Goal: Task Accomplishment & Management: Use online tool/utility

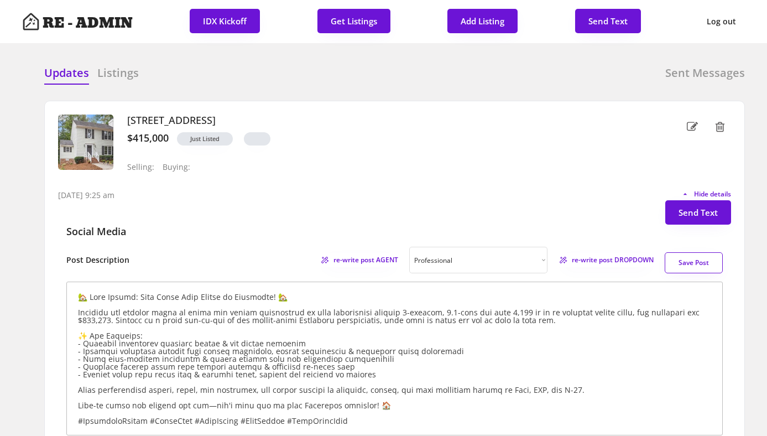
select select ""professional""
click at [388, 77] on div "Updates Listings Sent Messages" at bounding box center [394, 76] width 701 height 22
click at [298, 80] on div at bounding box center [305, 73] width 55 height 17
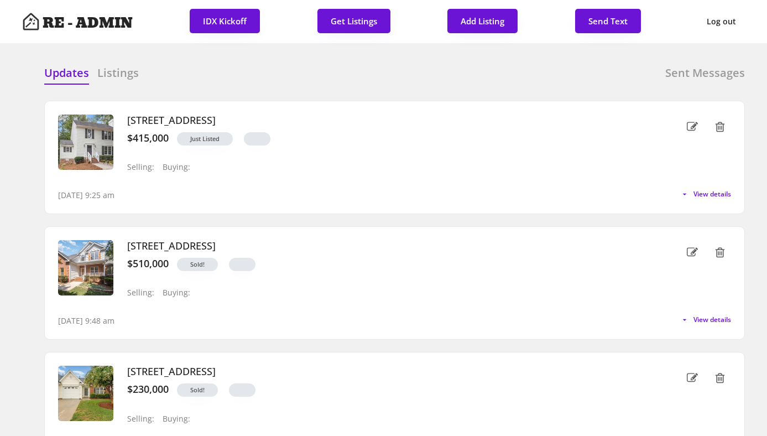
click at [213, 64] on div "Updates Listings Sent Messages 703 Cross Timbers Dr, Durham, NC 27713 $415,000 …" at bounding box center [383, 65] width 723 height 27
click at [110, 67] on h6 "Listings" at bounding box center [117, 72] width 41 height 15
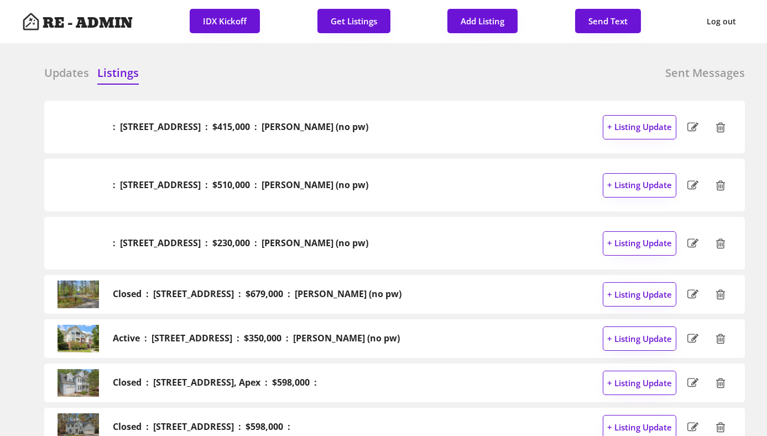
click at [691, 75] on h6 "Sent Messages" at bounding box center [705, 72] width 80 height 15
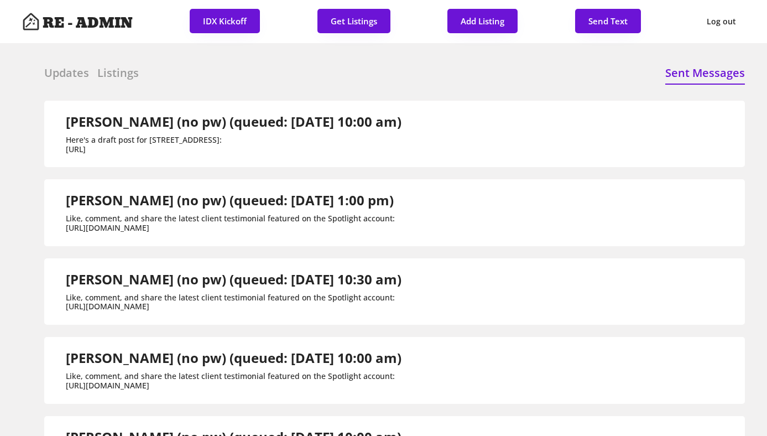
click at [126, 70] on h6 "Listings" at bounding box center [117, 72] width 41 height 15
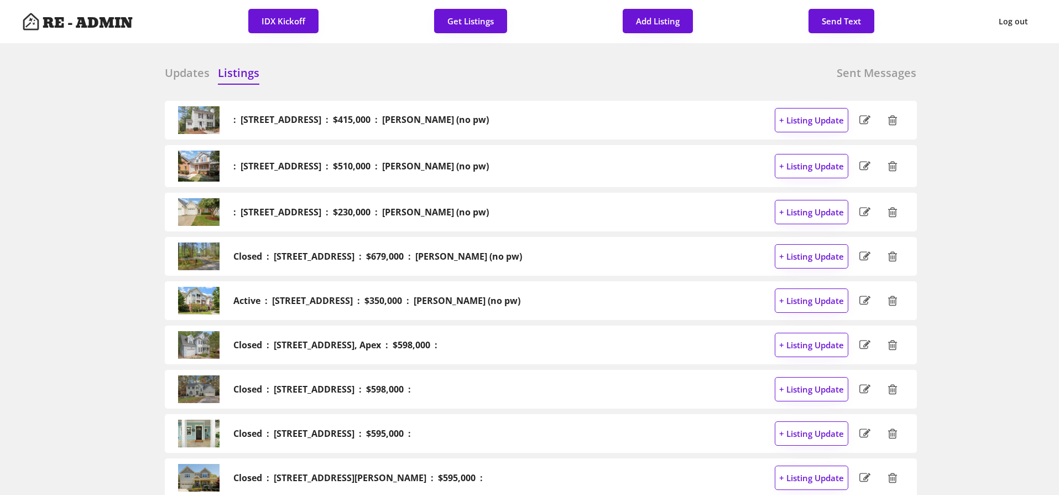
click at [187, 71] on h6 "Updates" at bounding box center [187, 72] width 45 height 15
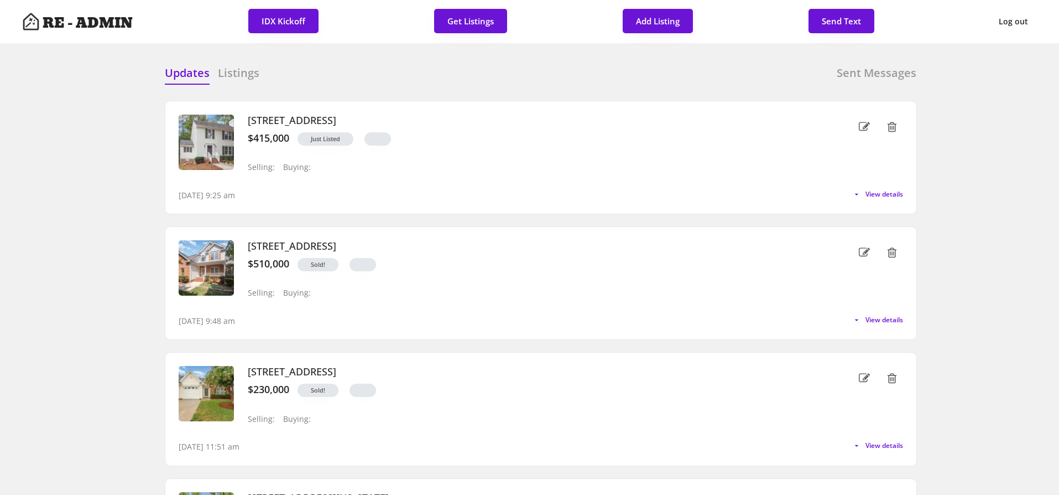
click at [245, 70] on h6 "Listings" at bounding box center [238, 72] width 41 height 15
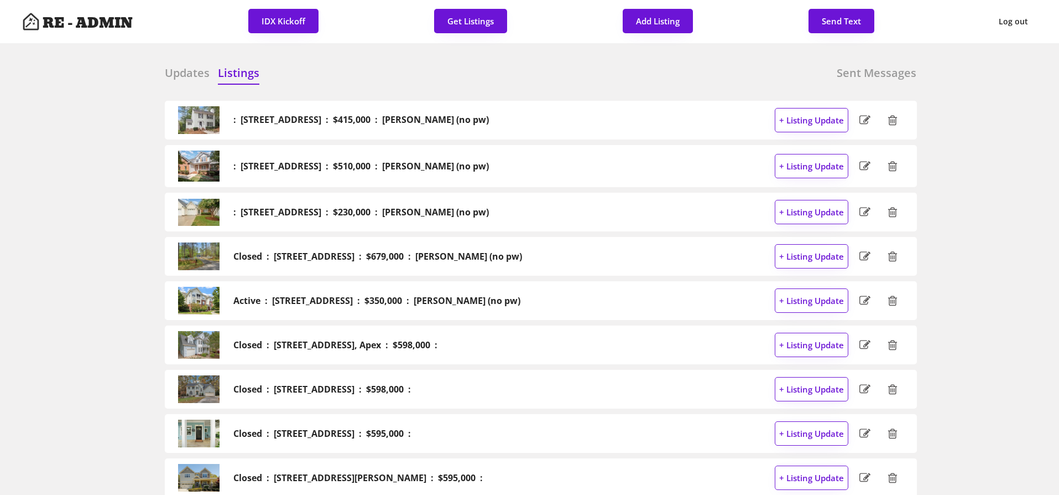
click at [767, 69] on h6 "Sent Messages" at bounding box center [877, 72] width 80 height 15
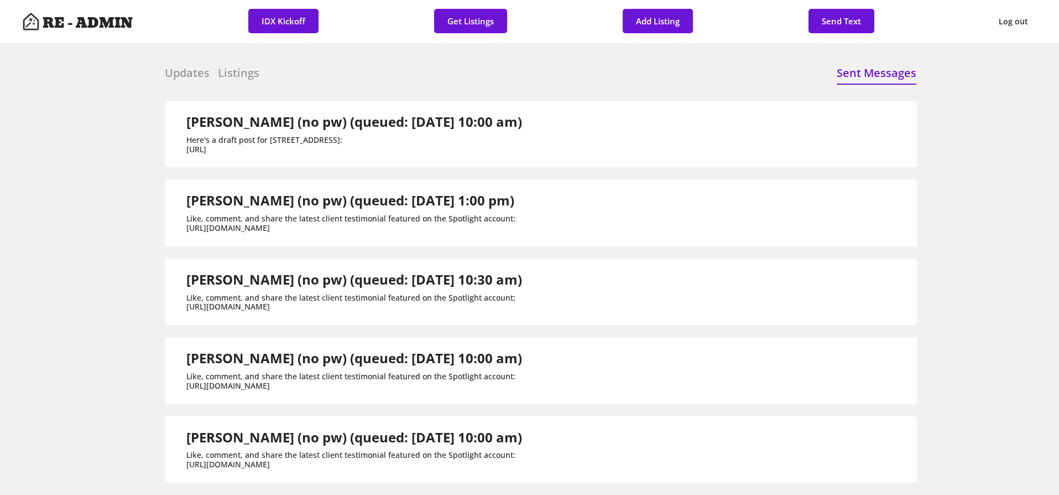
click at [394, 154] on div "Here's a draft post for 703 Cross Timbers Dr: https://revealestate.ai/post/1758…" at bounding box center [354, 145] width 336 height 19
drag, startPoint x: 433, startPoint y: 157, endPoint x: 180, endPoint y: 162, distance: 252.8
click at [180, 154] on div "Dave Wylie (no pw) (queued: 9/19/25 10:00 am) Here's a draft post for 703 Cross…" at bounding box center [350, 134] width 344 height 40
copy div "https://revealestate.ai/post/1758288331741x421512183574167550"
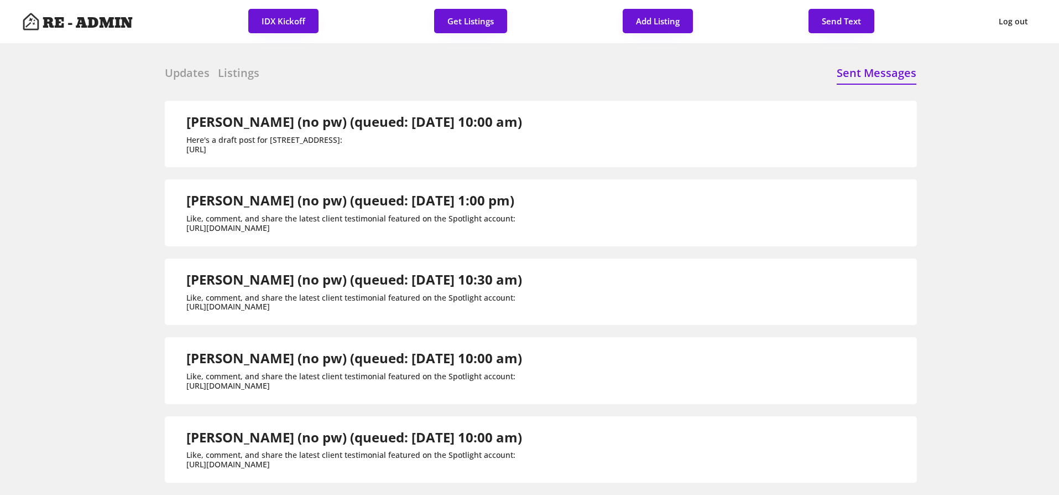
click at [200, 71] on h6 "Updates" at bounding box center [187, 72] width 45 height 15
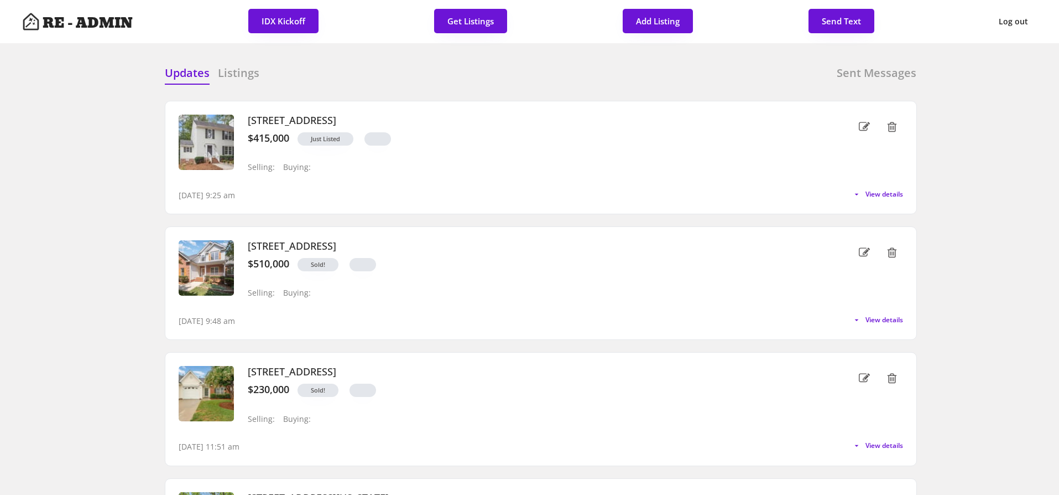
click at [246, 74] on h6 "Listings" at bounding box center [238, 72] width 41 height 15
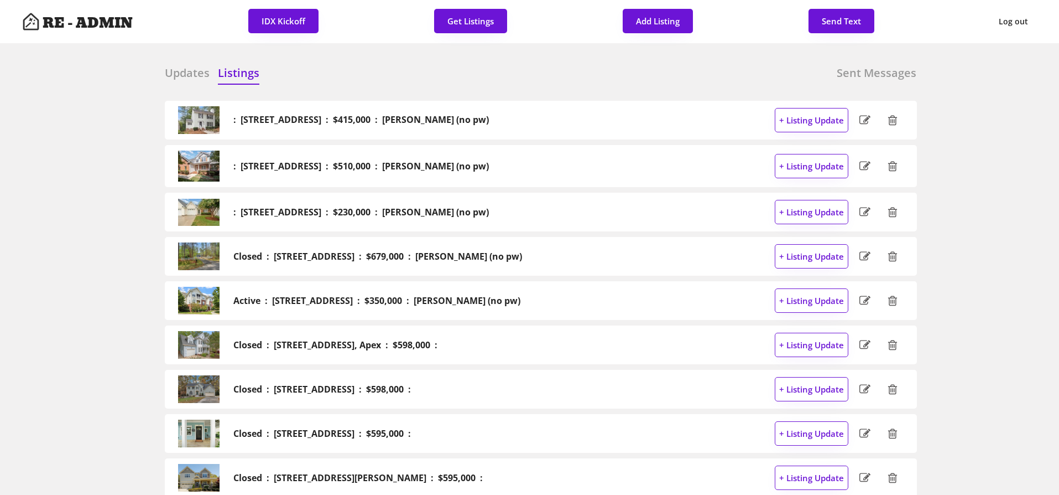
click at [374, 71] on div "Updates Listings Sent Messages" at bounding box center [541, 76] width 752 height 22
click at [482, 81] on div "Updates Listings Sent Messages" at bounding box center [541, 76] width 752 height 22
click at [465, 22] on button "Get Listings" at bounding box center [470, 21] width 73 height 24
click at [469, 24] on button "Get Listings" at bounding box center [470, 21] width 73 height 24
click at [365, 42] on div "RE - ADMIN IDX Kickoff Get Listings Add Listing Send Text Log out" at bounding box center [529, 21] width 1059 height 43
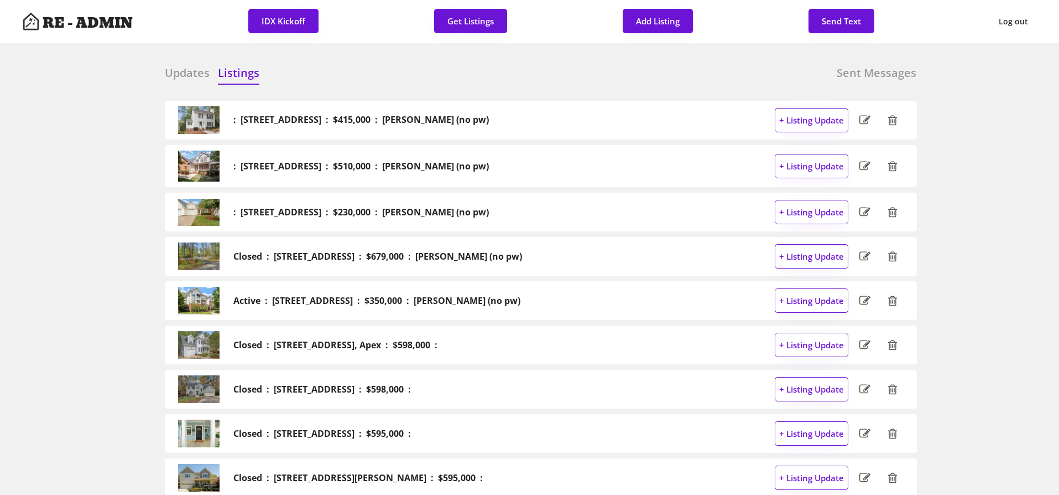
click at [452, 14] on button "Get Listings" at bounding box center [470, 21] width 73 height 24
click at [195, 74] on h6 "Updates" at bounding box center [187, 72] width 45 height 15
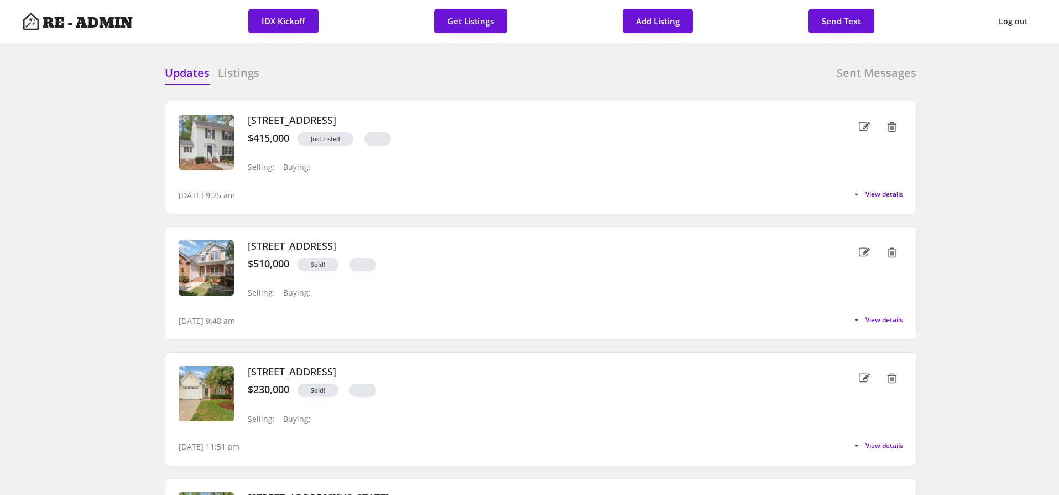
click at [372, 61] on div "Updates Listings Sent Messages : 703 Cross Timbers Dr, Durham : $415,000 : Dave…" at bounding box center [530, 65] width 774 height 27
click at [233, 76] on h6 "Listings" at bounding box center [238, 72] width 41 height 15
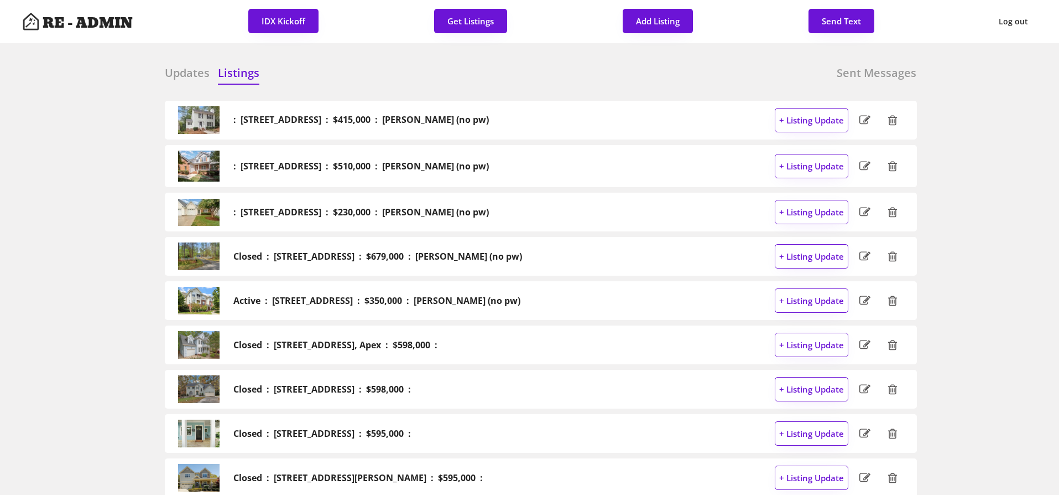
click at [187, 77] on h6 "Updates" at bounding box center [187, 72] width 45 height 15
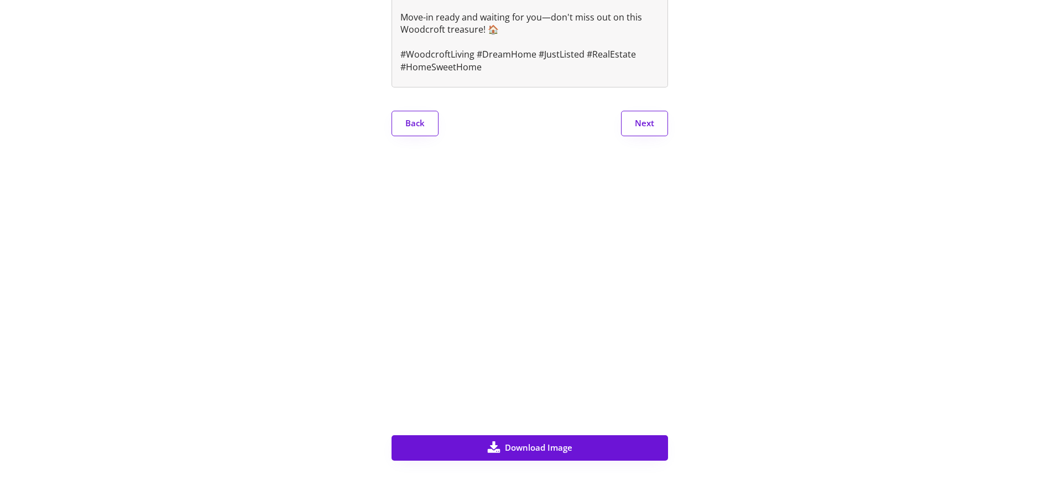
scroll to position [497, 0]
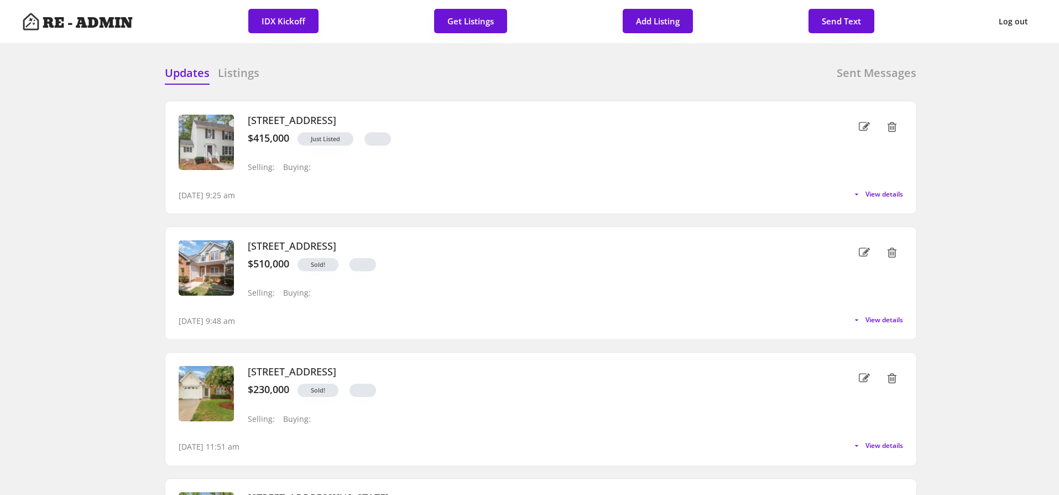
click at [487, 40] on div "RE - ADMIN IDX Kickoff Get Listings Add Listing Send Text Log out" at bounding box center [529, 21] width 1059 height 43
click at [231, 69] on h6 "Listings" at bounding box center [238, 72] width 41 height 15
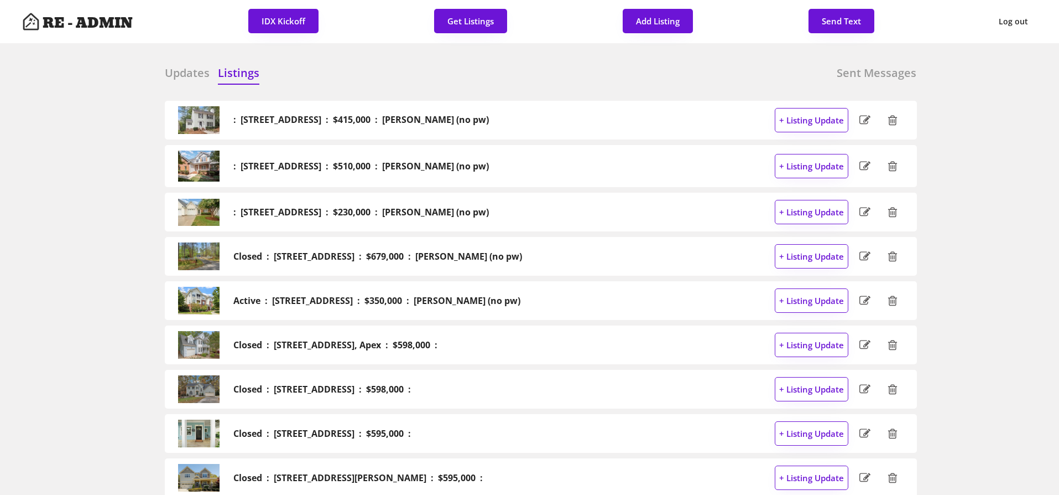
click at [189, 76] on h6 "Updates" at bounding box center [187, 72] width 45 height 15
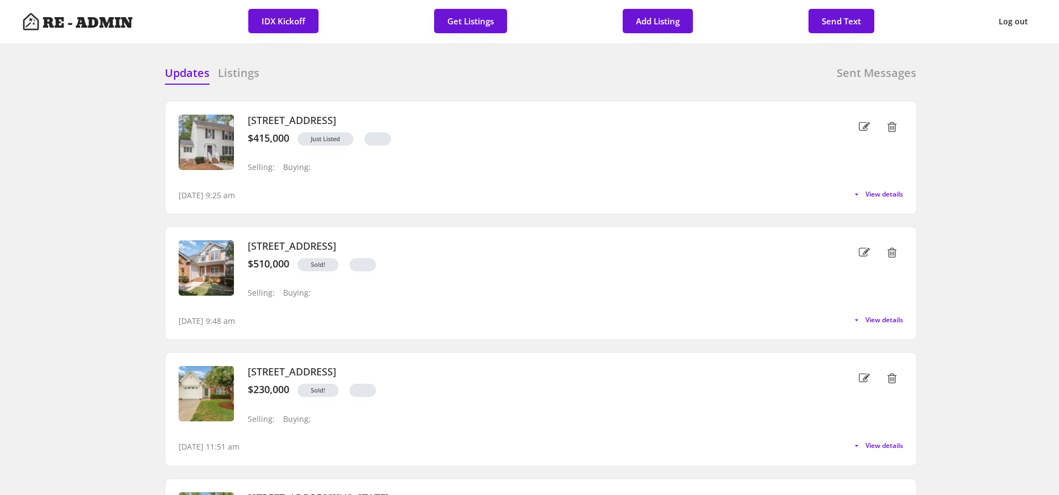
click at [245, 83] on div "Listings" at bounding box center [238, 74] width 41 height 18
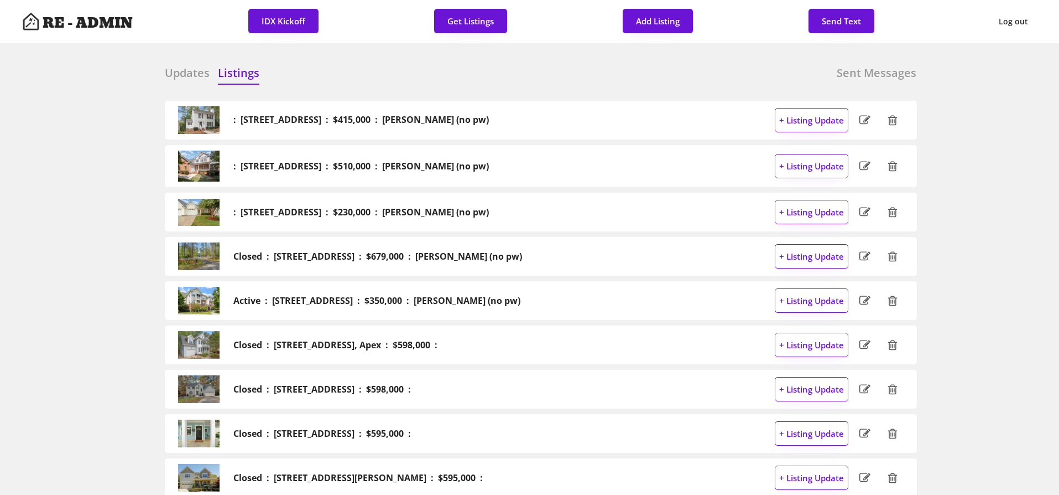
click at [186, 75] on h6 "Updates" at bounding box center [187, 72] width 45 height 15
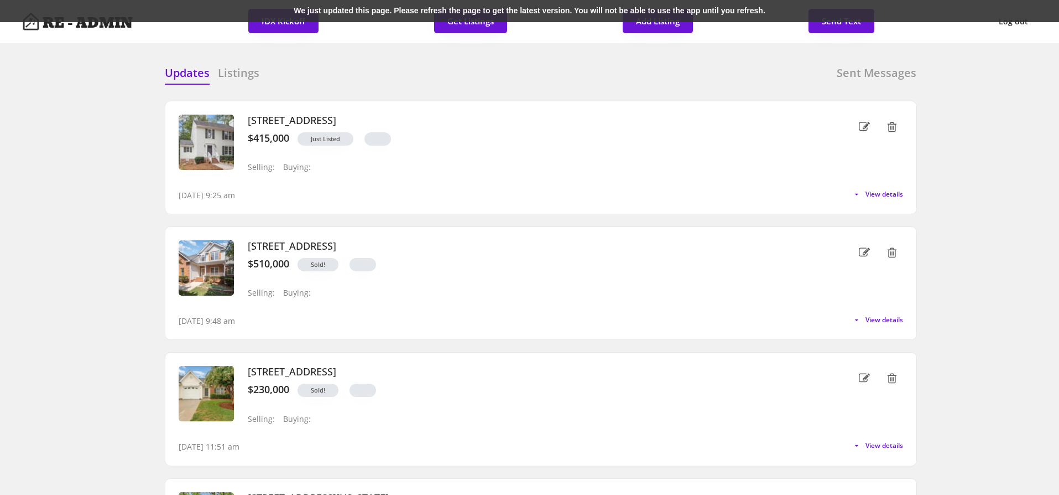
click at [335, 8] on div "We just updated this page. Please refresh the page to get the latest version. Y…" at bounding box center [529, 11] width 1059 height 22
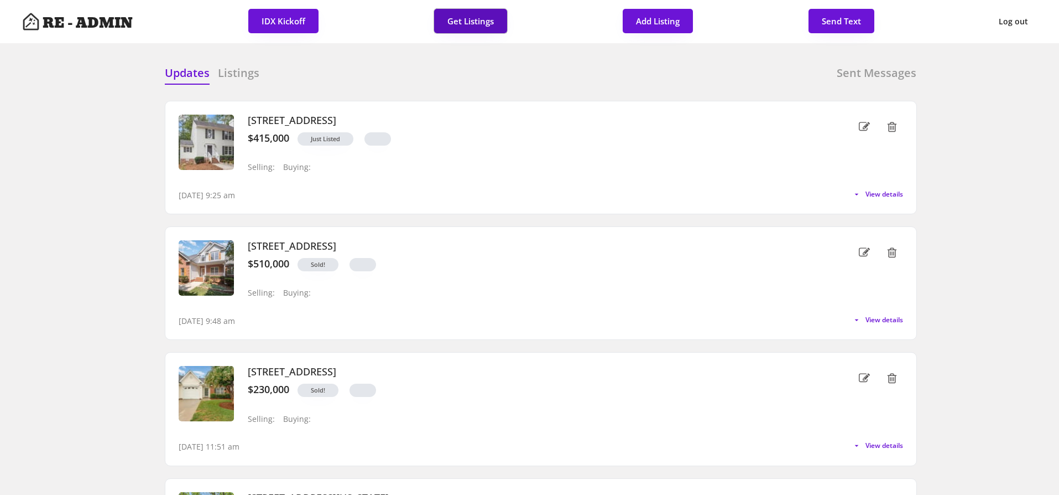
click at [487, 20] on button "Get Listings" at bounding box center [470, 21] width 73 height 24
click at [233, 75] on h6 "Listings" at bounding box center [238, 72] width 41 height 15
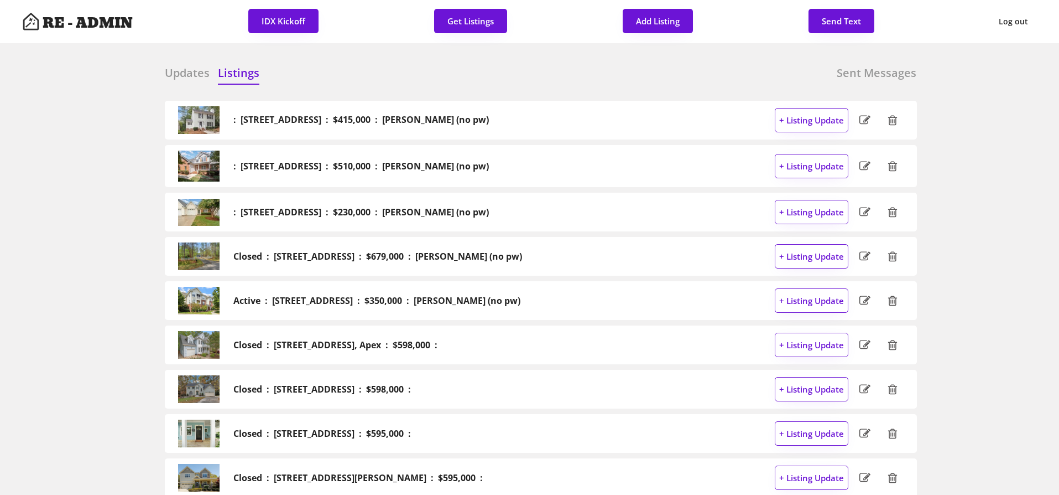
click at [185, 72] on h6 "Updates" at bounding box center [187, 72] width 45 height 15
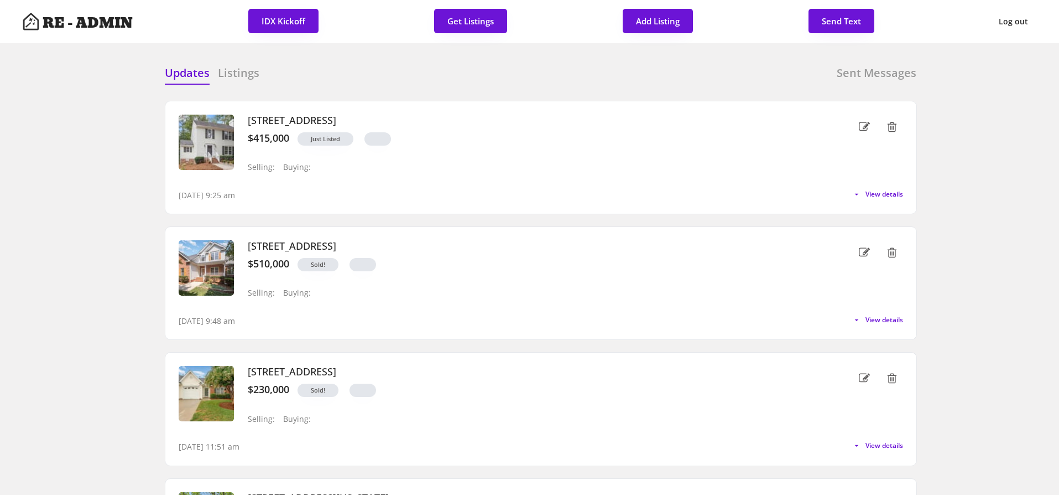
click at [420, 54] on div "Updates Listings Sent Messages : 703 Cross Timbers Dr, Durham : $415,000 : Dave…" at bounding box center [530, 65] width 774 height 27
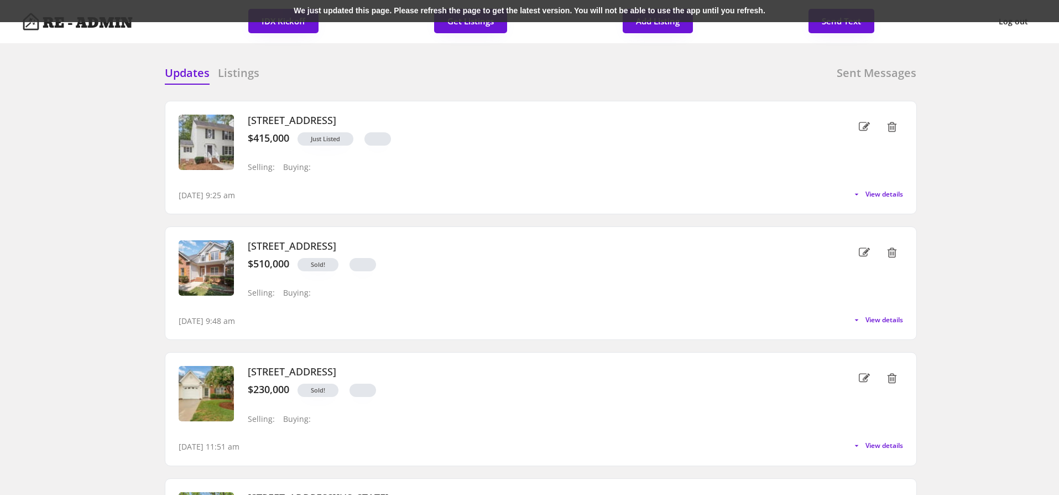
click at [285, 7] on div "We just updated this page. Please refresh the page to get the latest version. Y…" at bounding box center [529, 11] width 1059 height 22
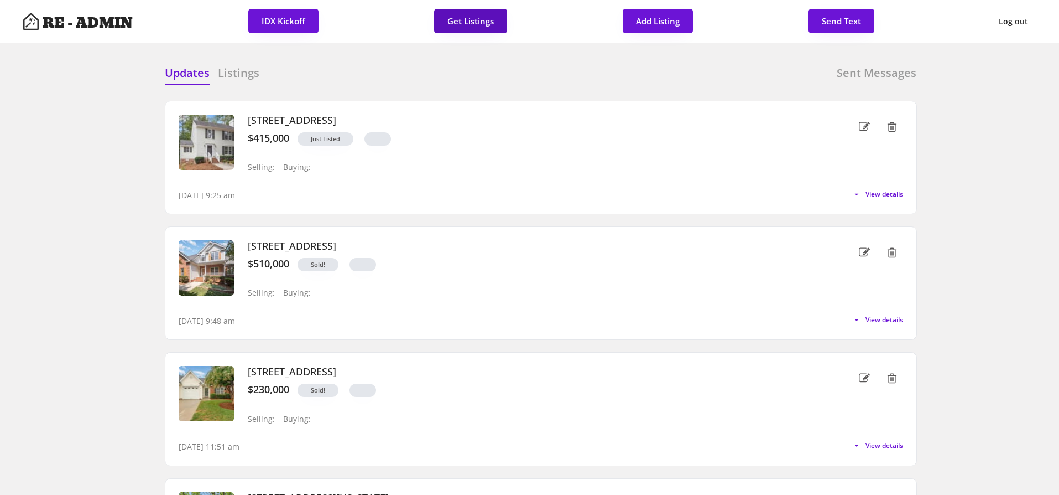
click at [462, 18] on button "Get Listings" at bounding box center [470, 21] width 73 height 24
click at [242, 74] on h6 "Listings" at bounding box center [238, 72] width 41 height 15
click at [230, 79] on h6 "Listings" at bounding box center [238, 72] width 41 height 15
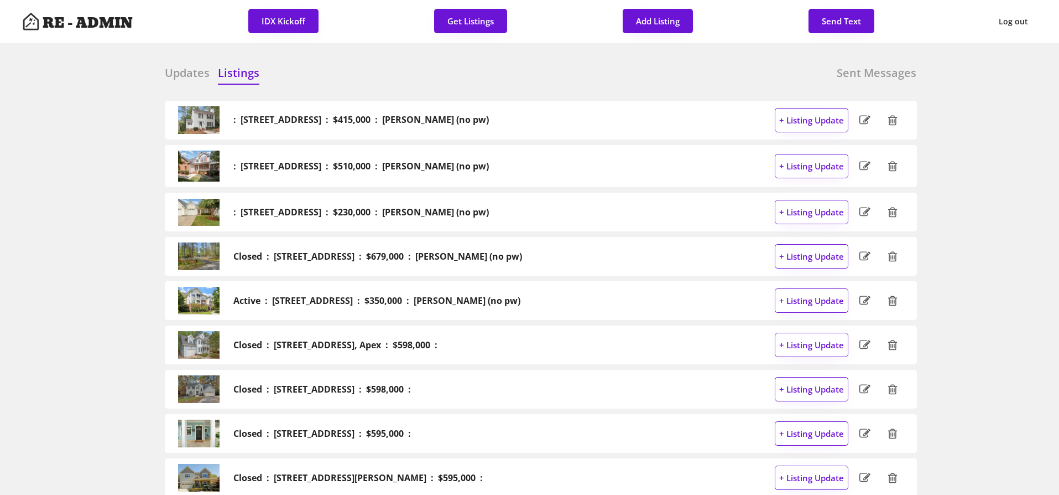
click at [195, 74] on h6 "Updates" at bounding box center [187, 72] width 45 height 15
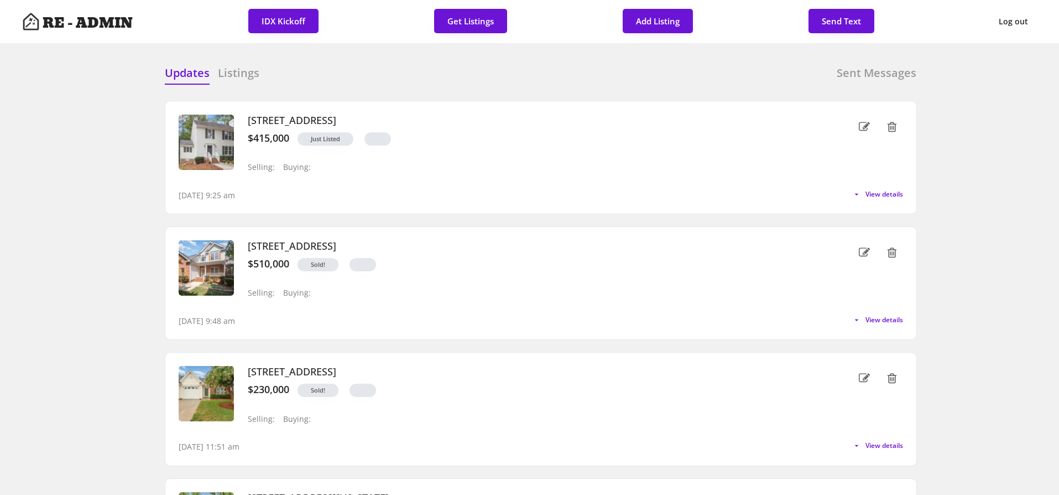
click at [347, 61] on div "Updates Listings Sent Messages : 703 Cross Timbers Dr, Durham : $415,000 : Dave…" at bounding box center [530, 65] width 774 height 27
click at [361, 66] on div "Updates Listings Sent Messages" at bounding box center [541, 76] width 752 height 22
click at [461, 20] on button "Get Listings" at bounding box center [470, 21] width 73 height 24
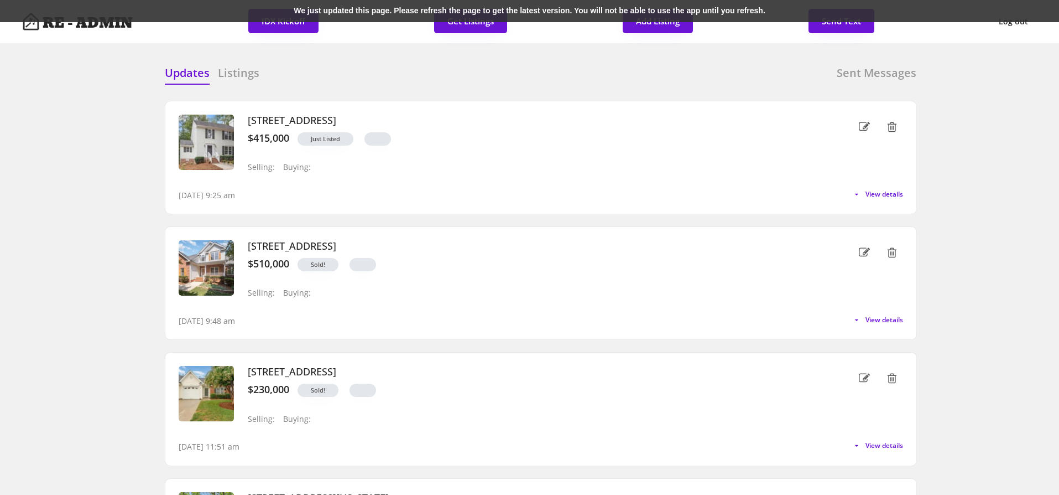
click at [383, 15] on div "We just updated this page. Please refresh the page to get the latest version. Y…" at bounding box center [529, 11] width 1059 height 22
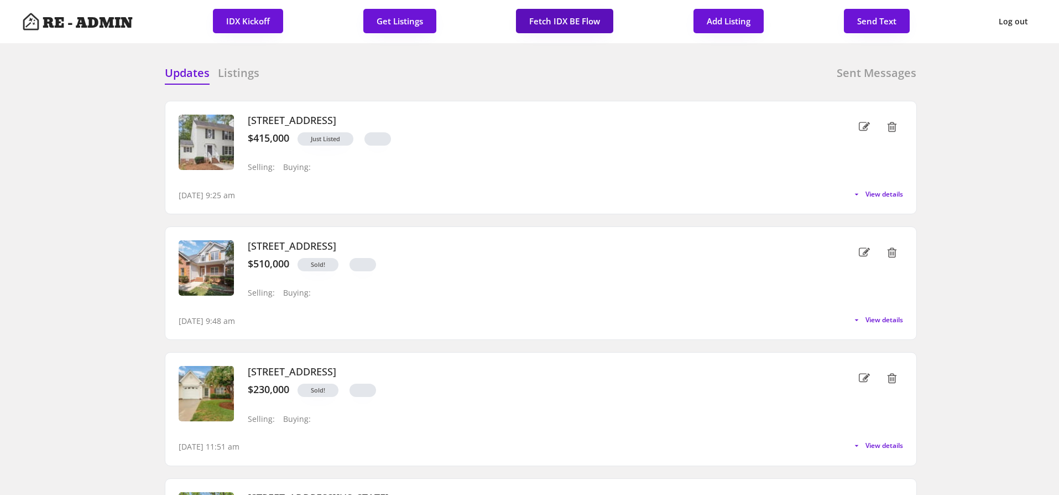
click at [556, 19] on button "Fetch IDX BE Flow" at bounding box center [564, 21] width 97 height 24
click at [237, 75] on h6 "Listings" at bounding box center [238, 72] width 41 height 15
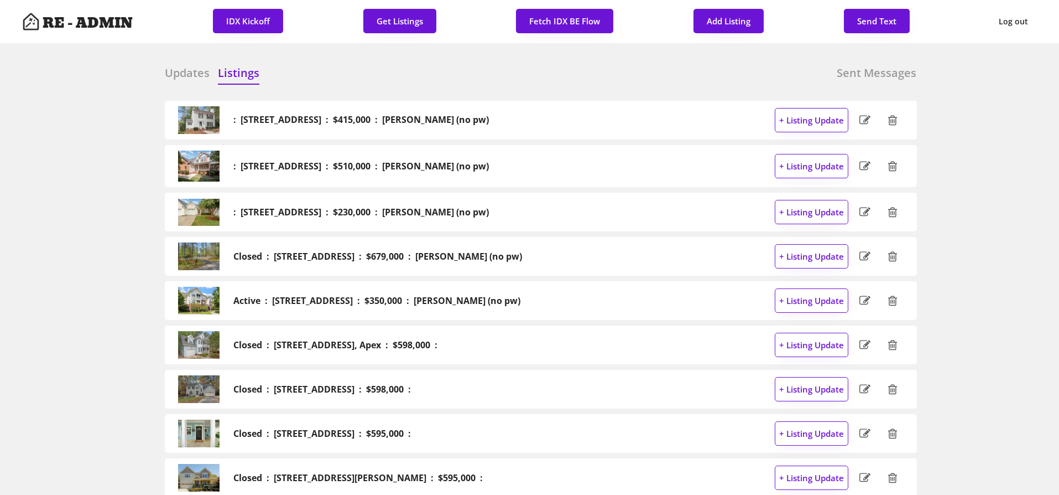
click at [180, 76] on h6 "Updates" at bounding box center [187, 72] width 45 height 15
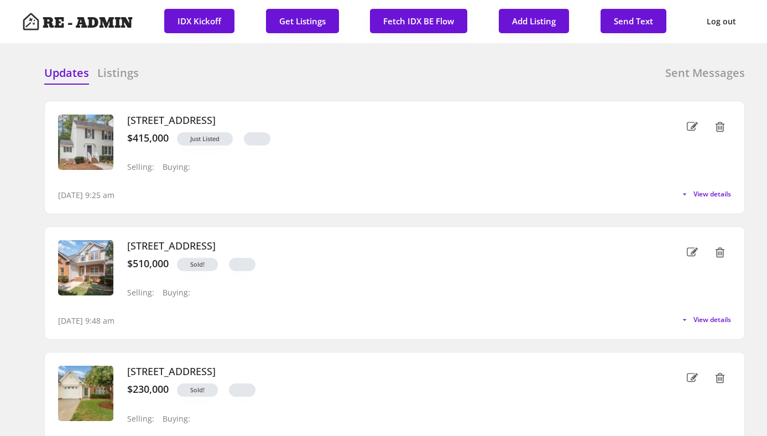
click at [361, 87] on div "Updates Listings Sent Messages" at bounding box center [394, 76] width 701 height 22
click at [433, 19] on button "Fetch IDX BE Flow" at bounding box center [418, 21] width 97 height 24
